Goal: Information Seeking & Learning: Check status

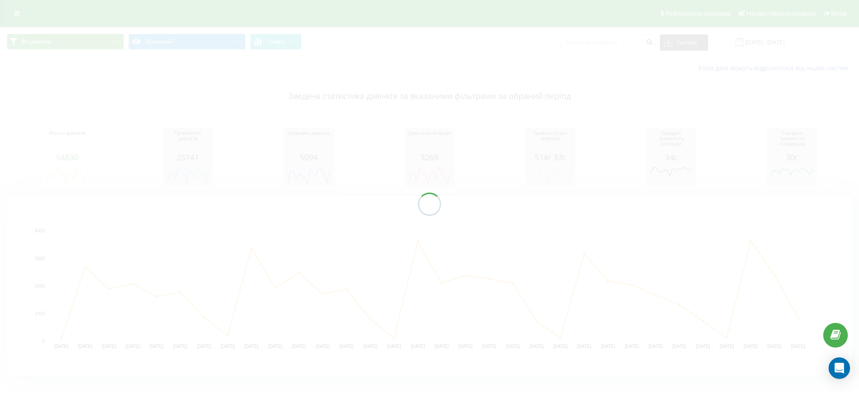
drag, startPoint x: 667, startPoint y: 298, endPoint x: 701, endPoint y: 313, distance: 36.8
click at [700, 310] on div at bounding box center [429, 204] width 859 height 408
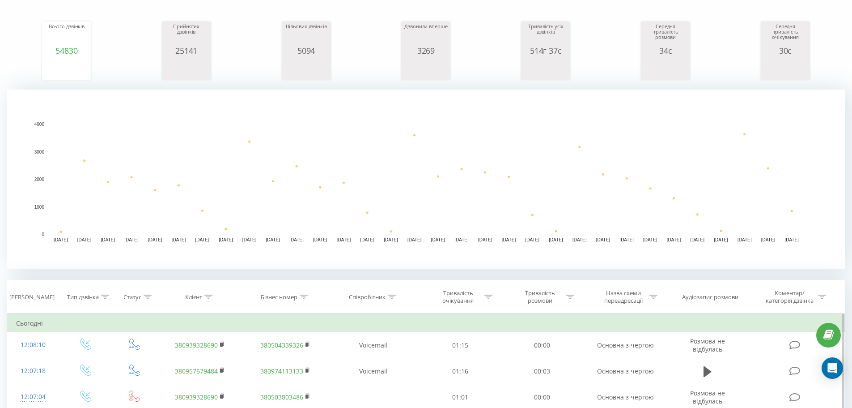
scroll to position [358, 0]
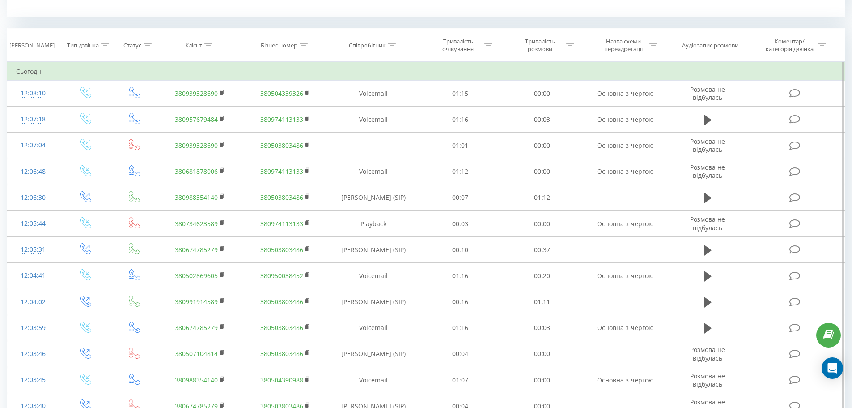
drag, startPoint x: 213, startPoint y: 46, endPoint x: 213, endPoint y: 64, distance: 17.9
click at [213, 46] on div "Клієнт" at bounding box center [199, 46] width 85 height 8
click at [210, 104] on input "text" at bounding box center [200, 110] width 79 height 16
type input "0988354140"
click button "OK" at bounding box center [219, 127] width 38 height 11
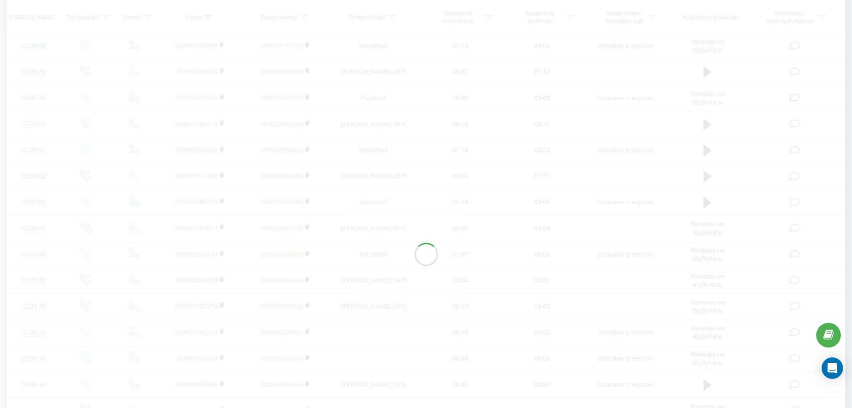
scroll to position [247, 0]
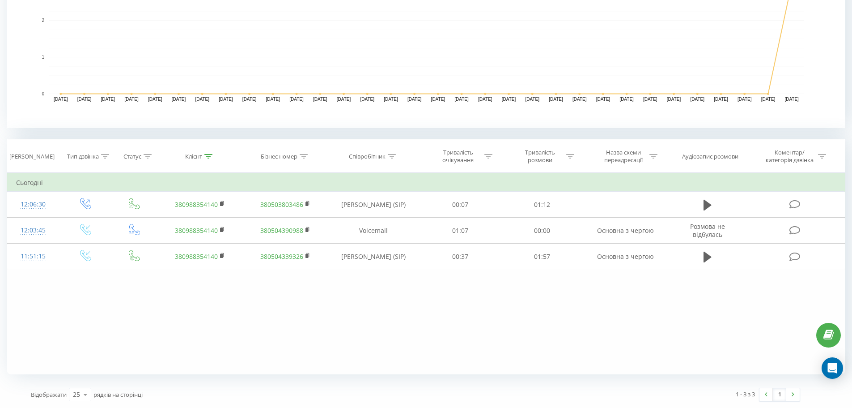
drag, startPoint x: 710, startPoint y: 290, endPoint x: 712, endPoint y: 316, distance: 26.0
click at [712, 316] on div "Фільтрувати за умовою Дорівнює Введіть значення Скасувати OK Фільтрувати за умо…" at bounding box center [426, 273] width 839 height 201
